Goal: Task Accomplishment & Management: Complete application form

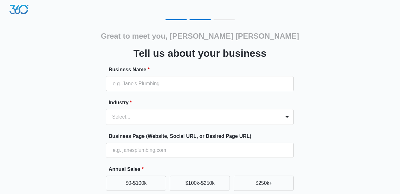
click at [49, 134] on div "Great to meet you, [PERSON_NAME] [PERSON_NAME] Tell us about your business Busi…" at bounding box center [200, 147] width 380 height 257
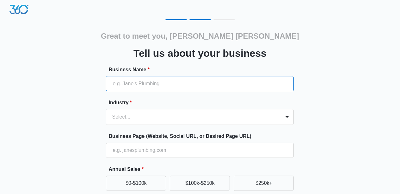
click at [276, 84] on input "Business Name *" at bounding box center [200, 83] width 188 height 15
type input "LRG Kitchen and Bath Design"
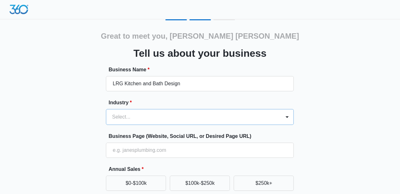
click at [256, 115] on div "Select..." at bounding box center [193, 116] width 175 height 15
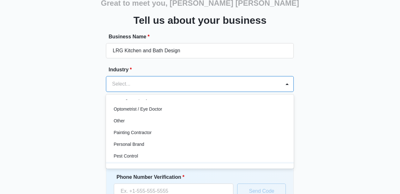
scroll to position [358, 0]
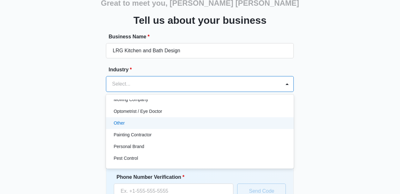
click at [220, 121] on div "Other" at bounding box center [199, 123] width 171 height 7
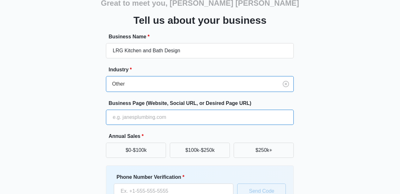
click at [220, 121] on input "Business Page (Website, Social URL, or Desired Page URL)" at bounding box center [200, 116] width 188 height 15
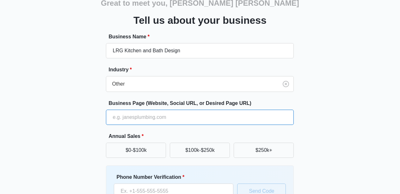
type input "[DOMAIN_NAME]"
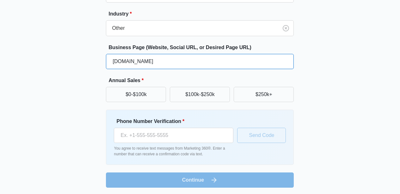
scroll to position [90, 0]
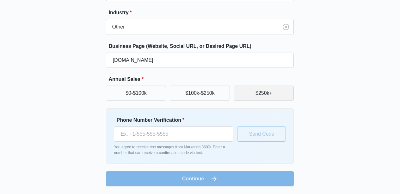
click at [268, 95] on button "$250k+" at bounding box center [264, 92] width 60 height 15
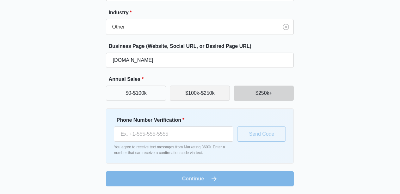
click at [214, 93] on button "$100k-$250k" at bounding box center [200, 92] width 60 height 15
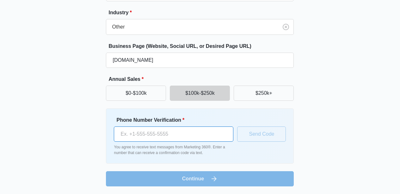
click at [203, 134] on input "Phone Number Verification *" at bounding box center [174, 133] width 120 height 15
type input "[PHONE_NUMBER]"
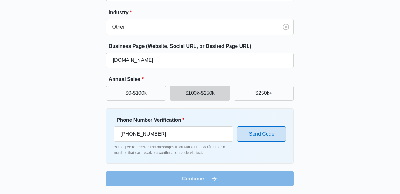
click at [264, 134] on button "Send Code" at bounding box center [261, 133] width 49 height 15
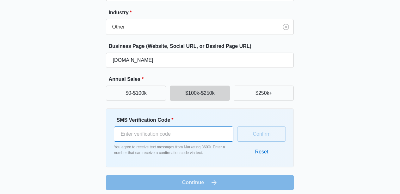
click at [221, 133] on input "SMS Verification Code *" at bounding box center [174, 133] width 120 height 15
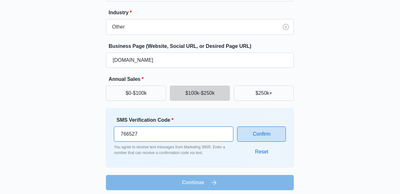
type input "766527"
click at [263, 134] on button "Confirm" at bounding box center [261, 133] width 49 height 15
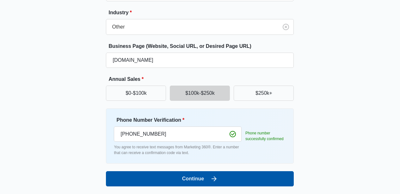
click at [215, 183] on button "Continue" at bounding box center [200, 178] width 188 height 15
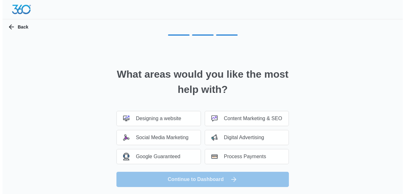
scroll to position [0, 0]
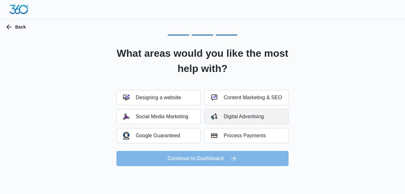
click at [252, 119] on div "Digital Advertising" at bounding box center [237, 116] width 53 height 6
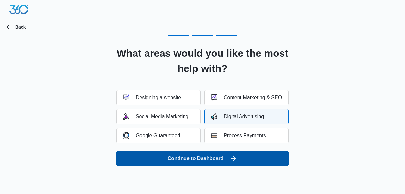
click at [201, 159] on button "Continue to Dashboard" at bounding box center [202, 158] width 172 height 15
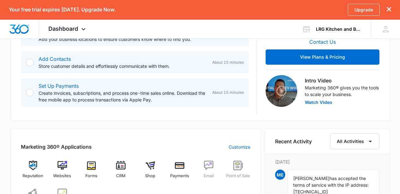
scroll to position [190, 0]
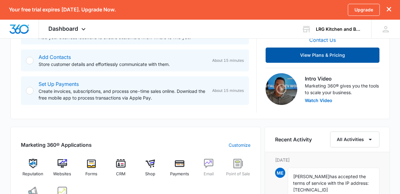
click at [314, 53] on button "View Plans & Pricing" at bounding box center [323, 54] width 114 height 15
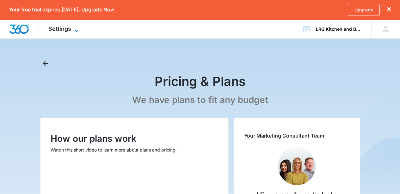
click at [77, 28] on icon at bounding box center [77, 31] width 8 height 8
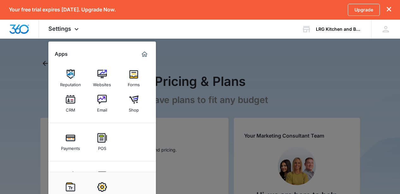
click at [269, 78] on div at bounding box center [200, 97] width 400 height 194
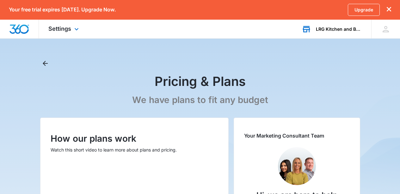
click at [337, 29] on div "LRG Kitchen and Bath Design" at bounding box center [339, 29] width 46 height 5
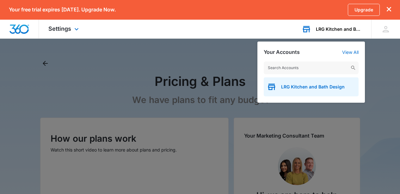
click at [293, 91] on div "LRG Kitchen and Bath Design" at bounding box center [311, 86] width 95 height 19
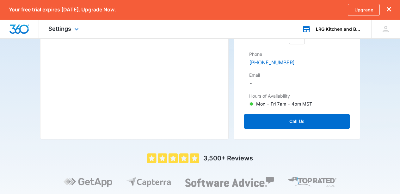
scroll to position [177, 0]
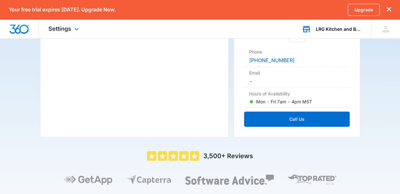
click at [389, 9] on icon "dismiss this dialog" at bounding box center [389, 9] width 4 height 4
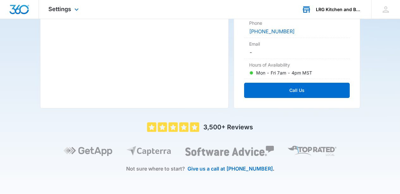
scroll to position [0, 0]
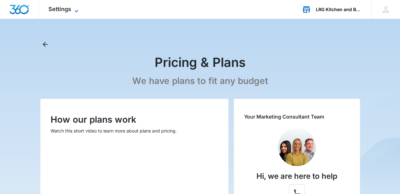
click at [77, 9] on icon at bounding box center [77, 11] width 8 height 8
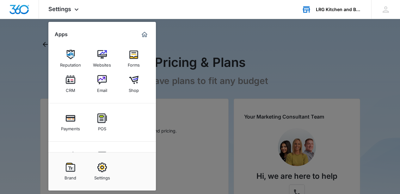
click at [31, 67] on div at bounding box center [200, 97] width 400 height 194
